Goal: Information Seeking & Learning: Learn about a topic

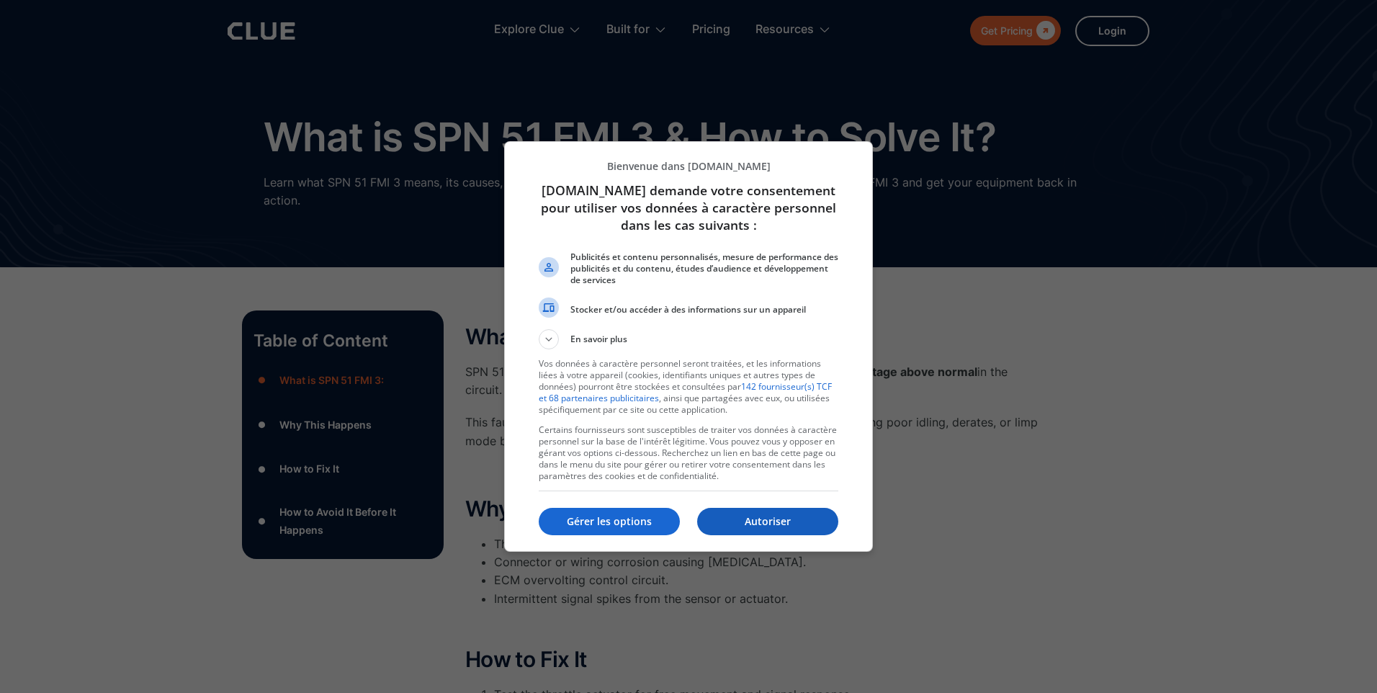
click at [727, 525] on p "Autoriser" at bounding box center [767, 521] width 141 height 14
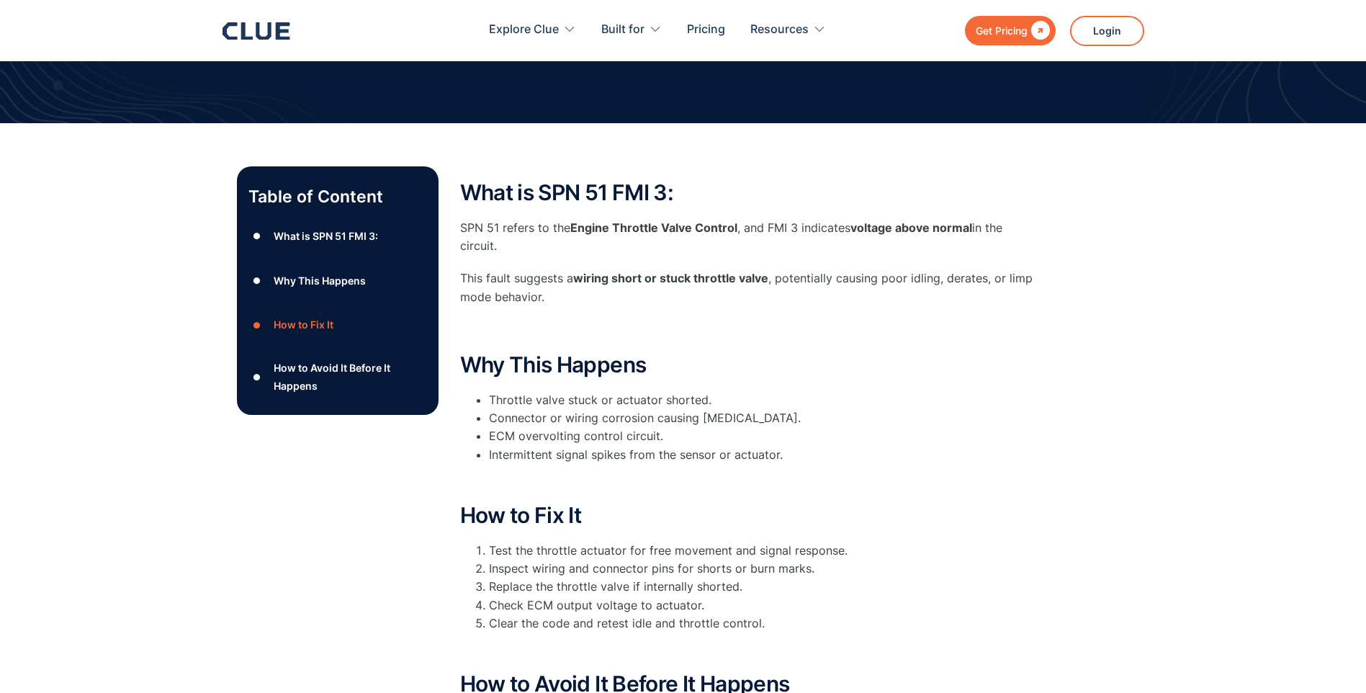
scroll to position [432, 0]
